Goal: Contribute content: Contribute content

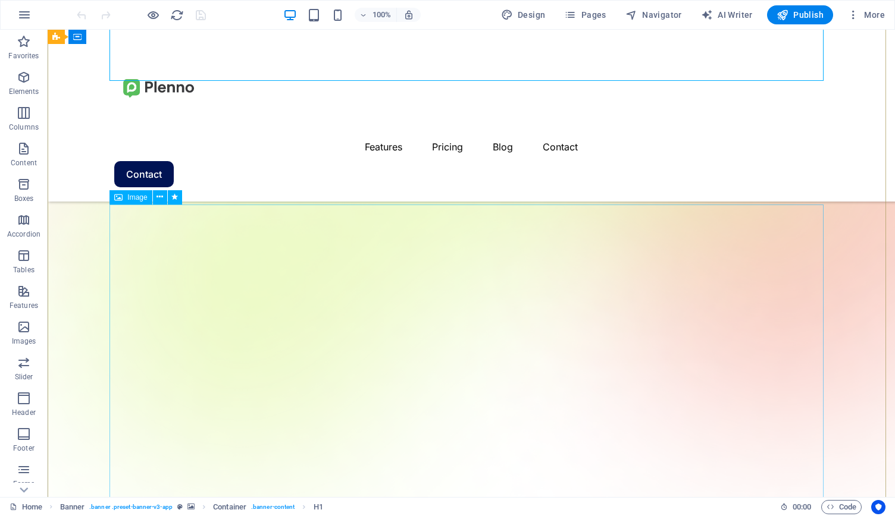
scroll to position [238, 0]
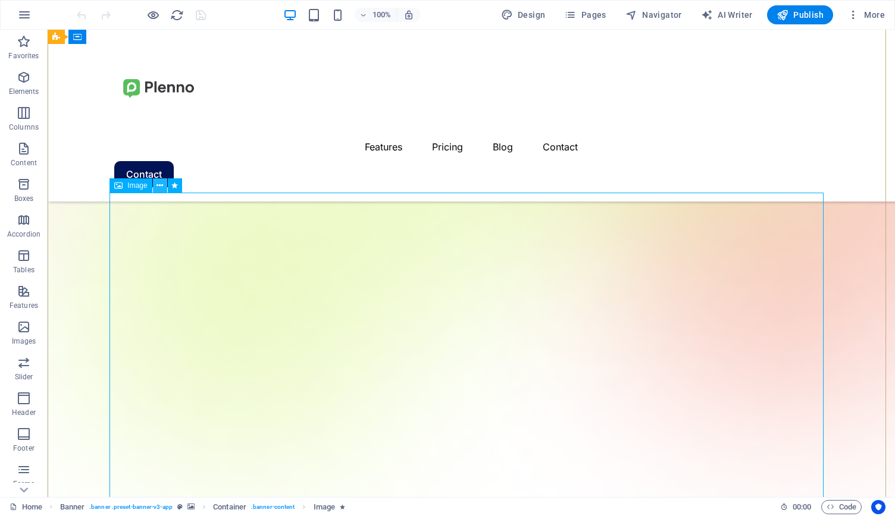
click at [159, 187] on icon at bounding box center [159, 186] width 7 height 12
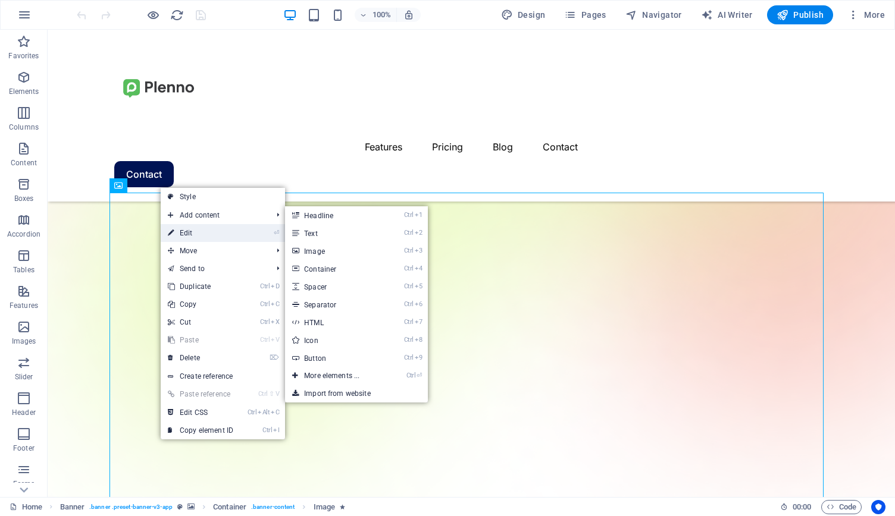
click at [190, 232] on link "⏎ Edit" at bounding box center [201, 233] width 80 height 18
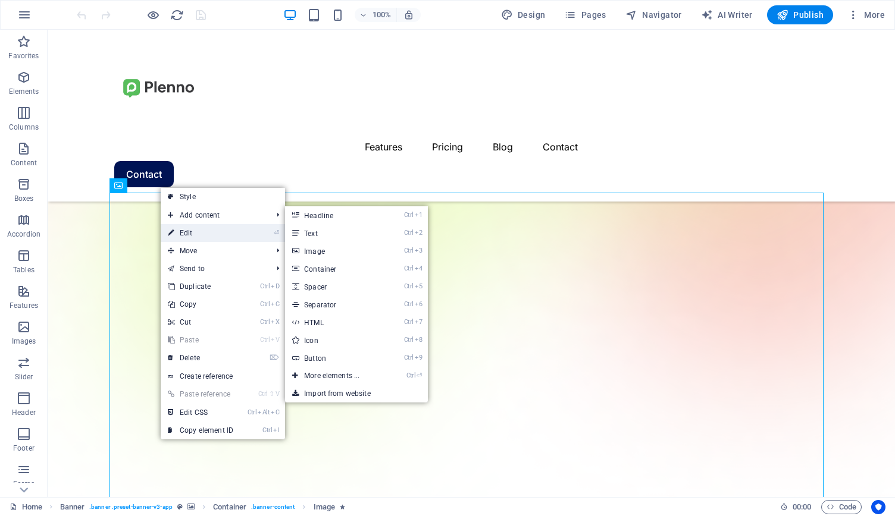
select select "%"
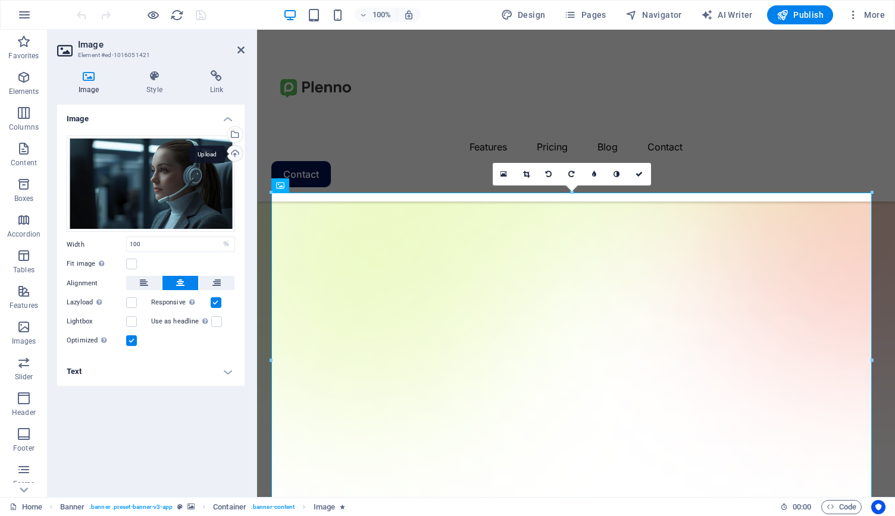
click at [231, 156] on div "Upload" at bounding box center [234, 155] width 18 height 18
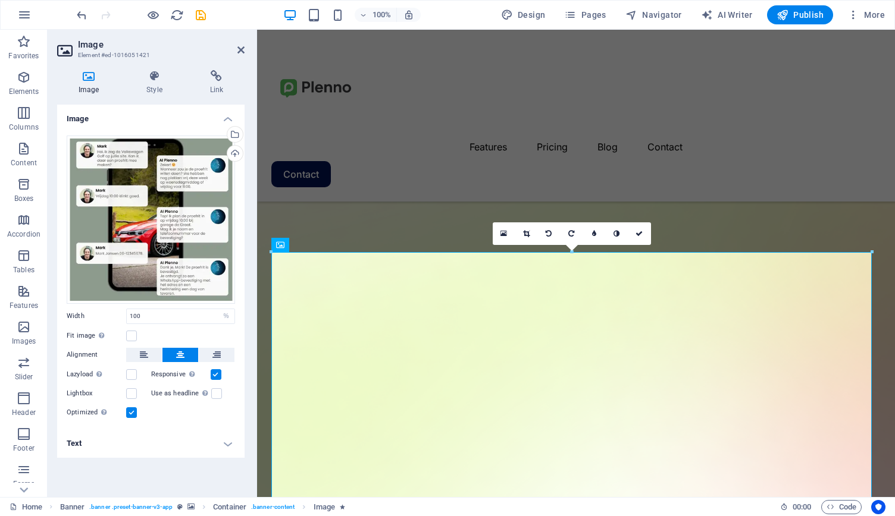
scroll to position [218, 0]
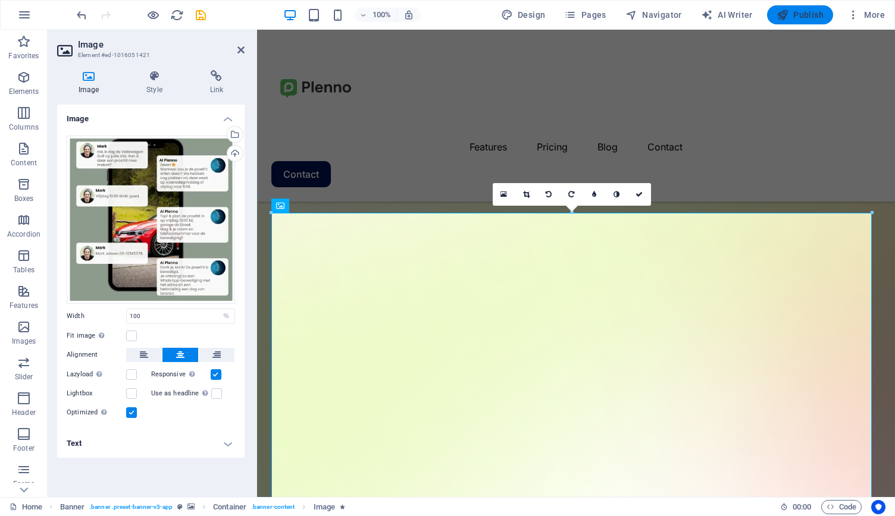
click at [788, 15] on icon "button" at bounding box center [782, 15] width 12 height 12
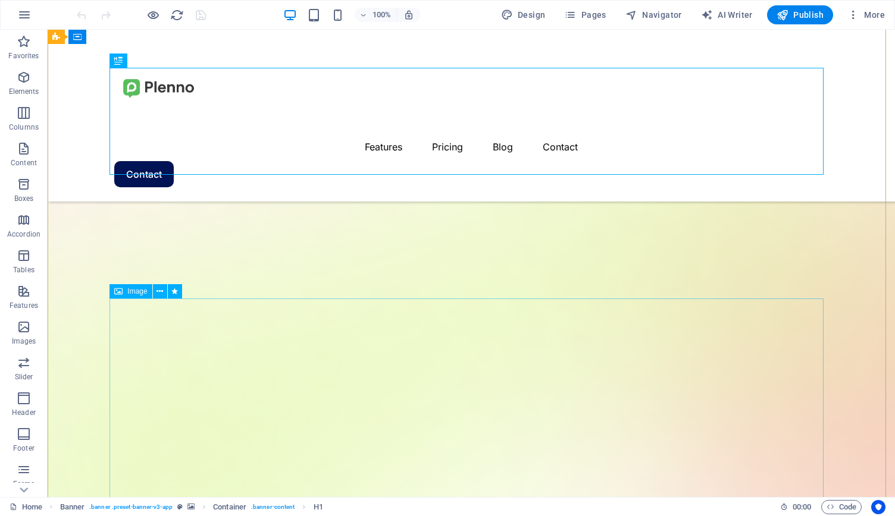
scroll to position [218, 0]
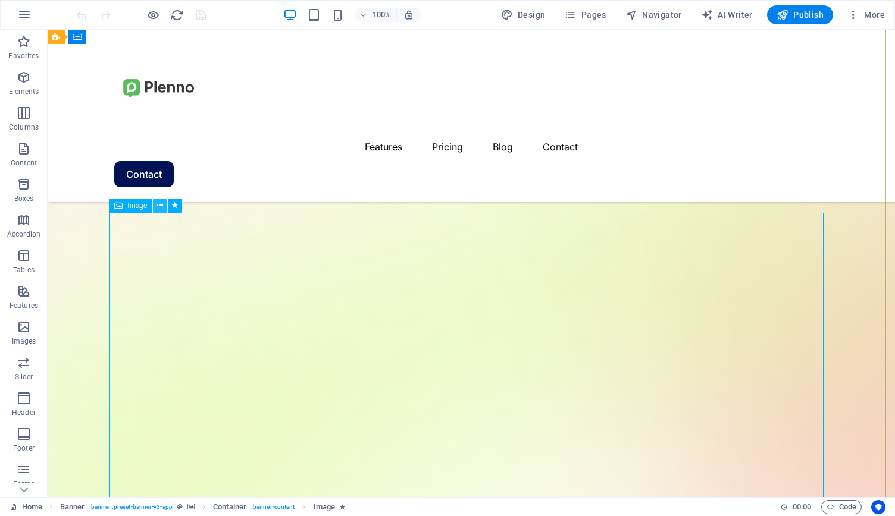
click at [156, 208] on icon at bounding box center [159, 205] width 7 height 12
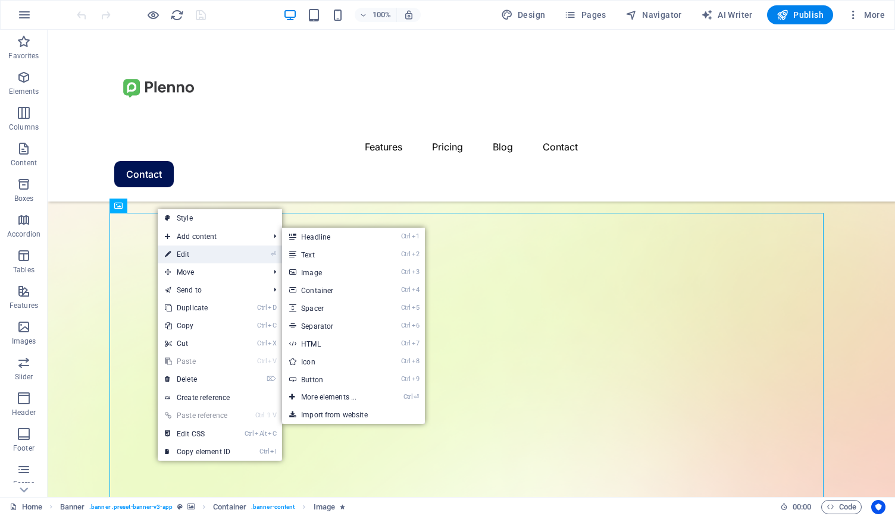
click at [184, 255] on link "⏎ Edit" at bounding box center [198, 255] width 80 height 18
select select "%"
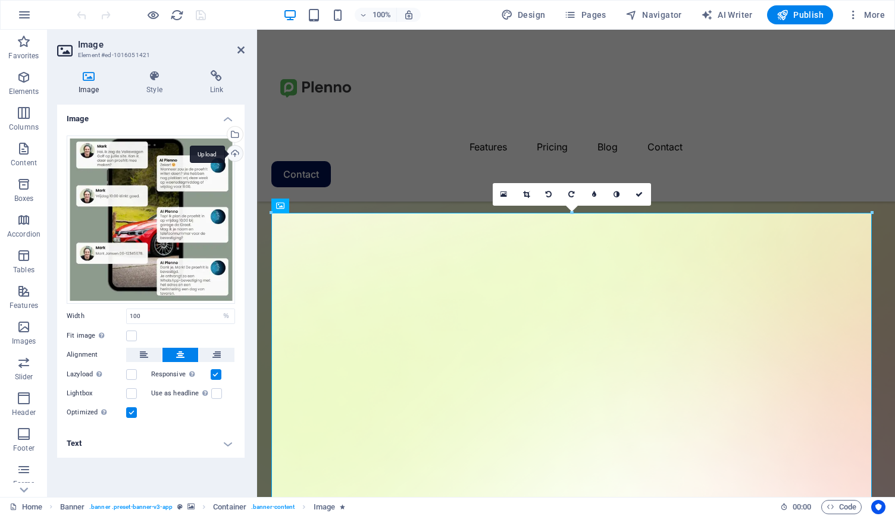
click at [239, 153] on div "Upload" at bounding box center [234, 155] width 18 height 18
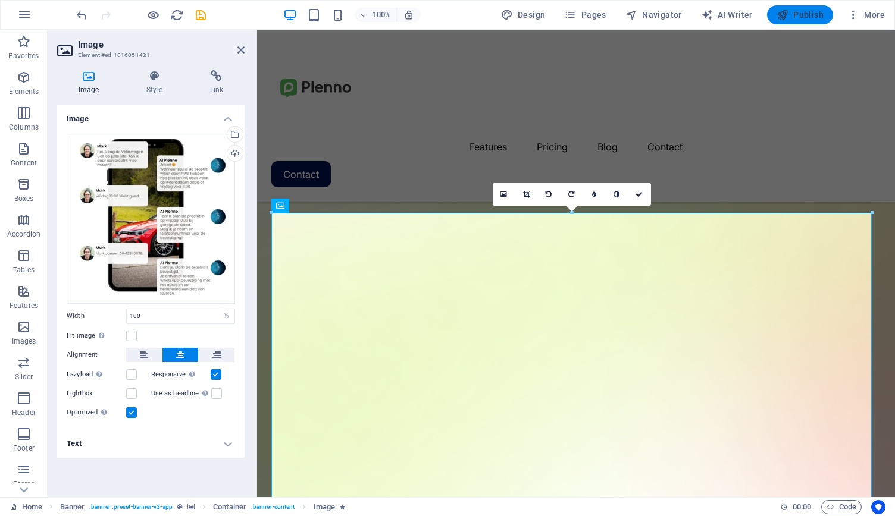
click at [790, 17] on span "Publish" at bounding box center [799, 15] width 47 height 12
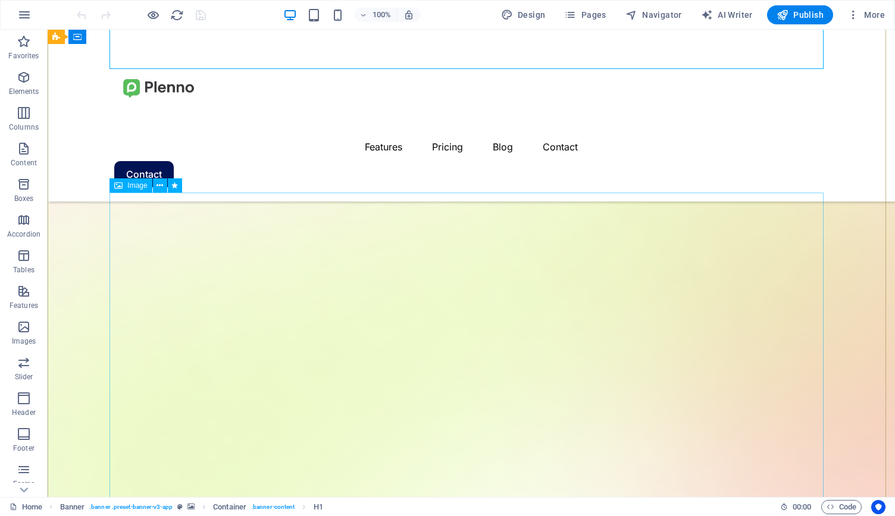
scroll to position [238, 0]
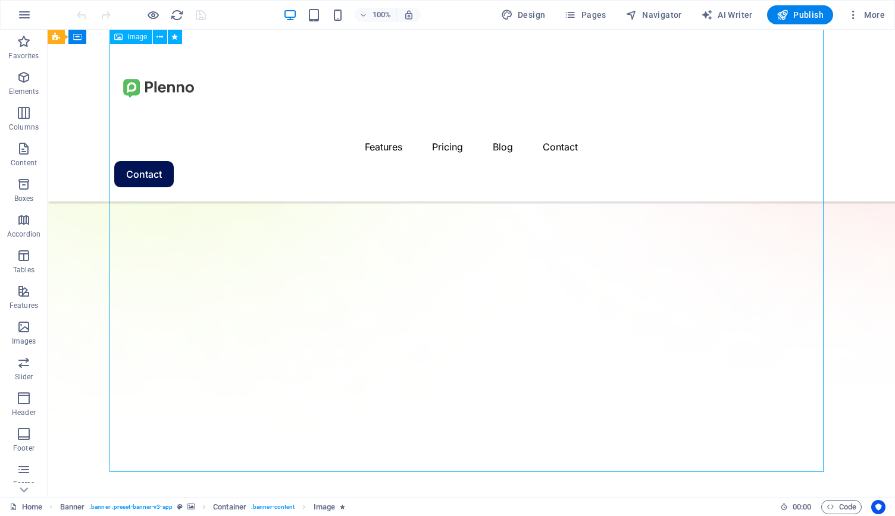
scroll to position [733, 0]
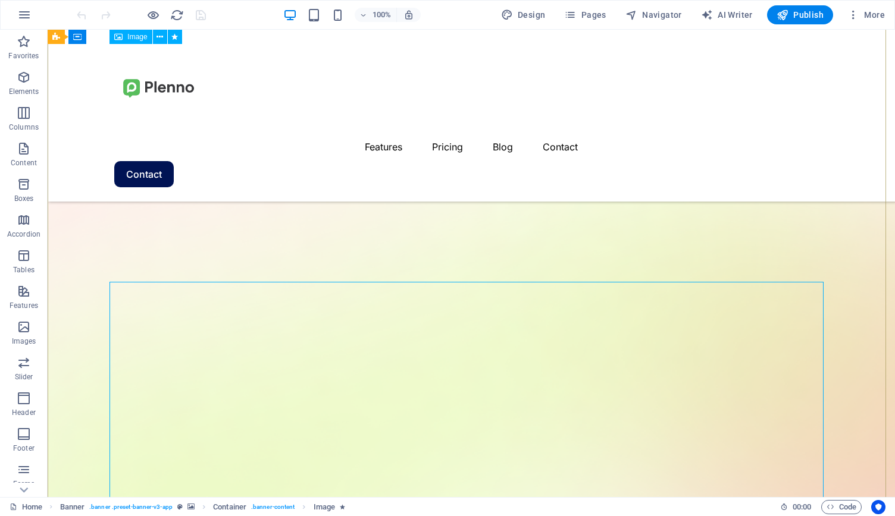
scroll to position [139, 0]
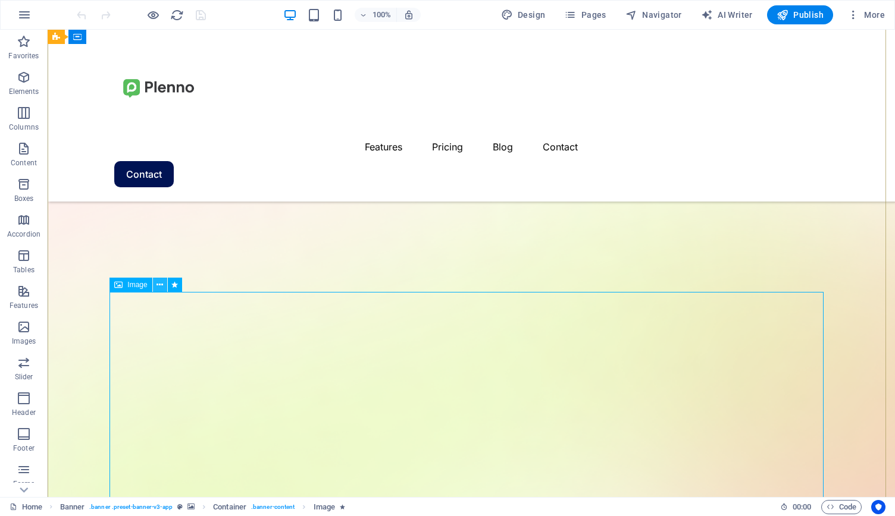
click at [156, 286] on icon at bounding box center [159, 285] width 7 height 12
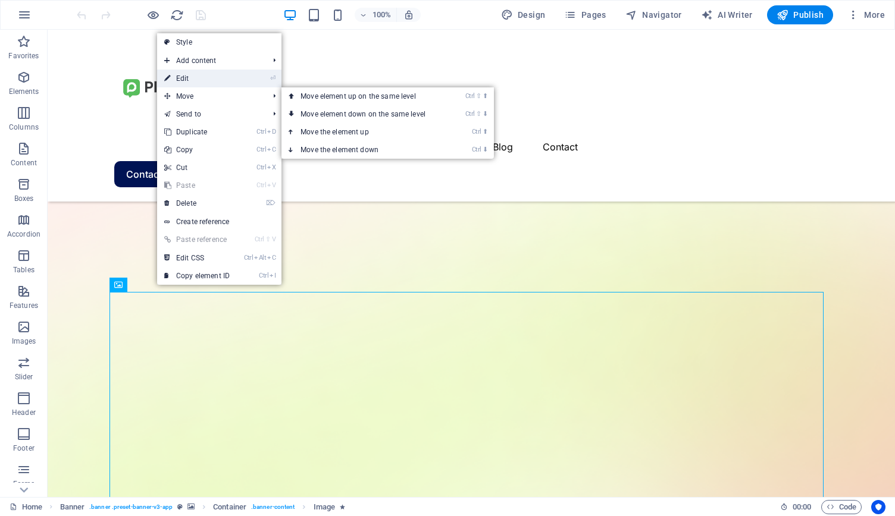
click at [200, 81] on link "⏎ Edit" at bounding box center [197, 79] width 80 height 18
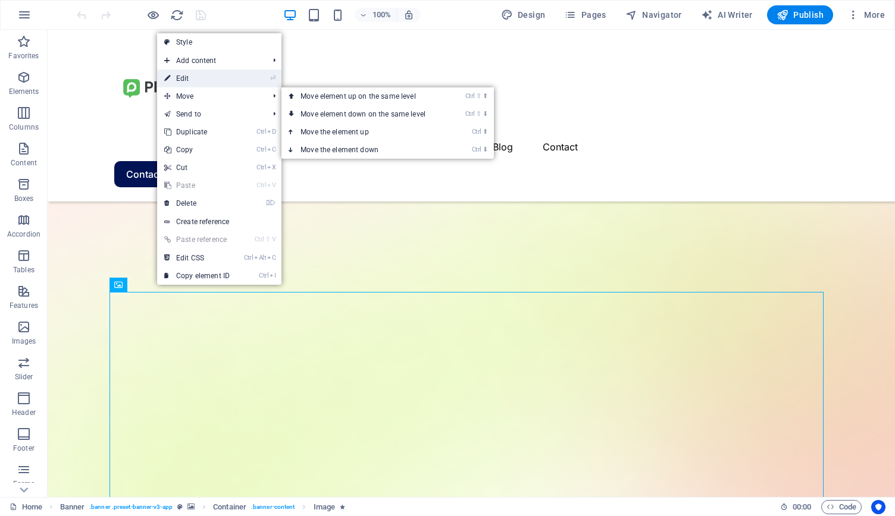
select select "%"
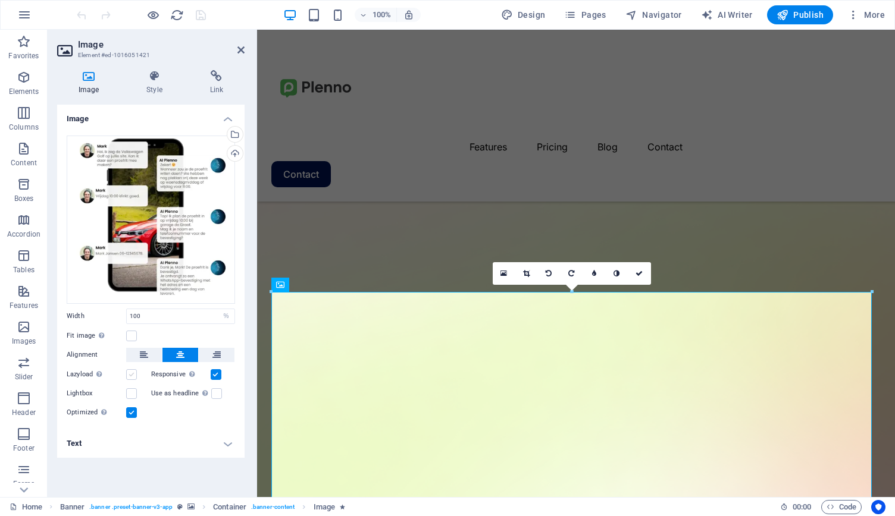
click at [136, 378] on label at bounding box center [131, 374] width 11 height 11
click at [0, 0] on input "Lazyload Loading images after the page loads improves page speed." at bounding box center [0, 0] width 0 height 0
click at [152, 83] on h4 "Style" at bounding box center [156, 82] width 63 height 25
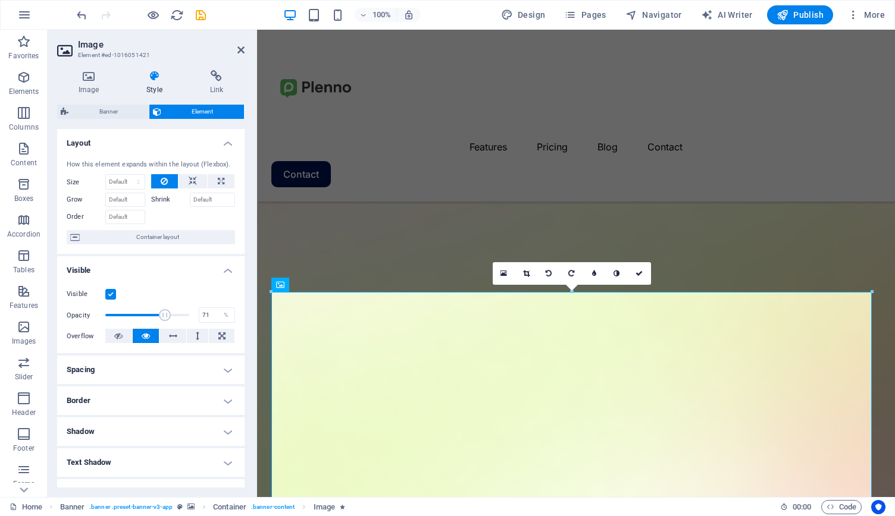
drag, startPoint x: 189, startPoint y: 316, endPoint x: 163, endPoint y: 318, distance: 25.6
click at [163, 318] on span at bounding box center [165, 315] width 12 height 12
type input "100"
drag, startPoint x: 163, startPoint y: 318, endPoint x: 201, endPoint y: 319, distance: 38.1
click at [201, 319] on div "Opacity 100 %" at bounding box center [151, 315] width 168 height 18
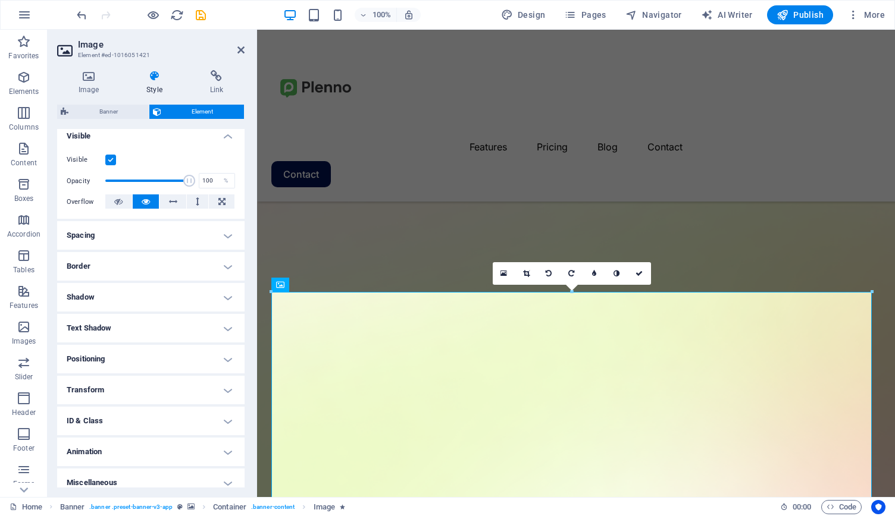
scroll to position [143, 0]
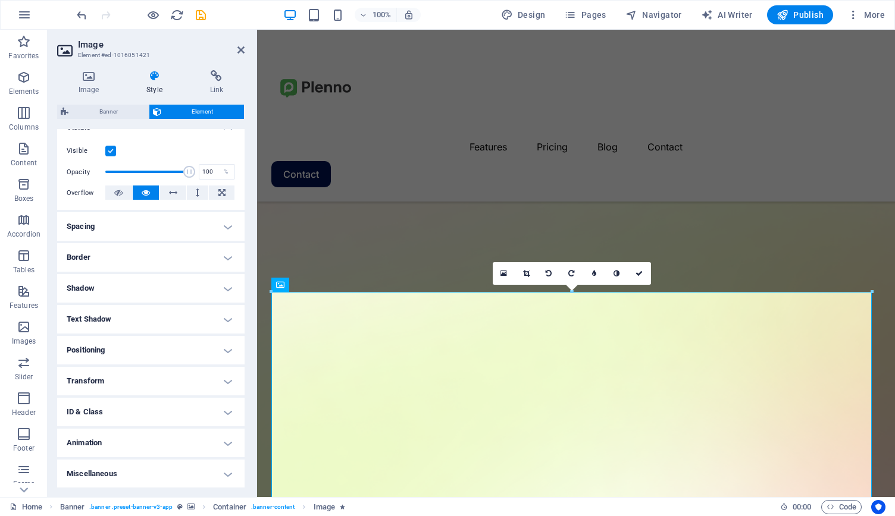
click at [132, 354] on h4 "Positioning" at bounding box center [150, 350] width 187 height 29
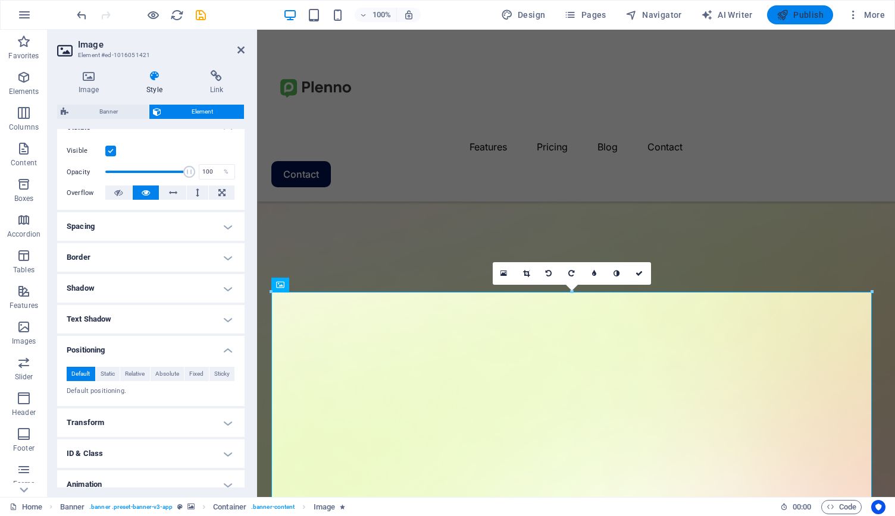
click at [810, 14] on span "Publish" at bounding box center [799, 15] width 47 height 12
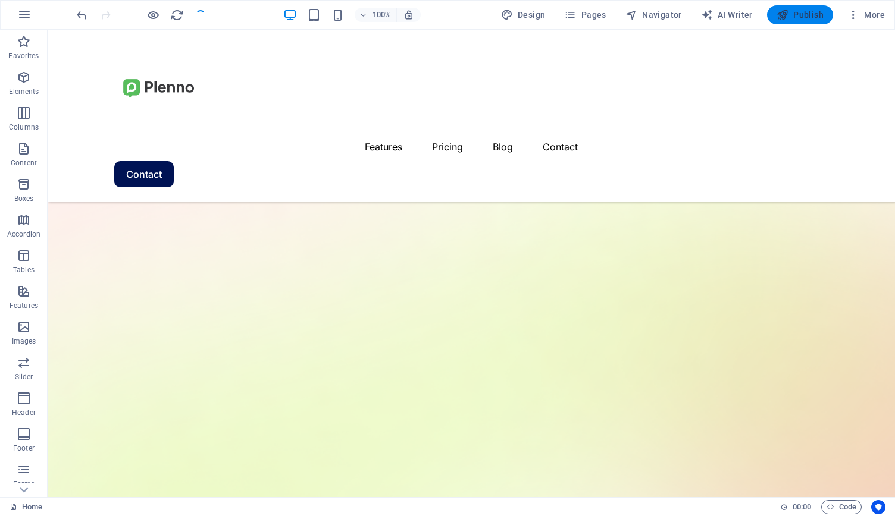
click at [810, 14] on span "Publish" at bounding box center [799, 15] width 47 height 12
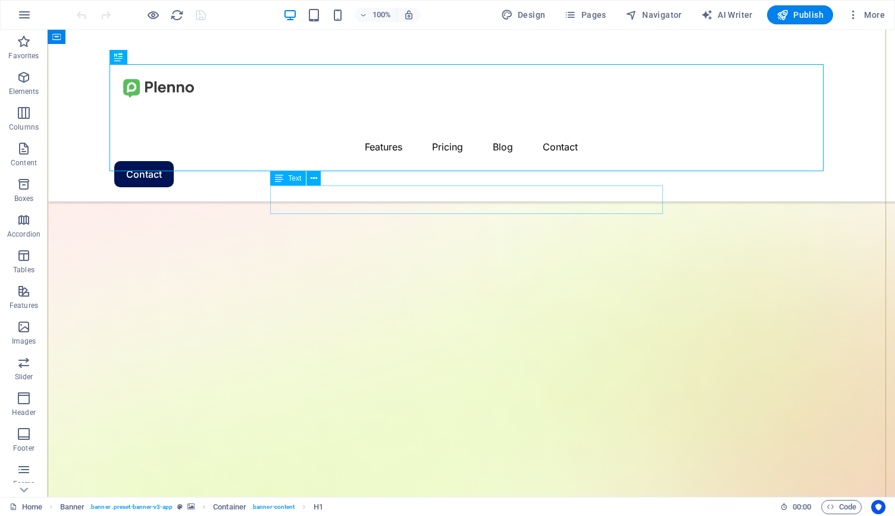
scroll to position [139, 0]
